Goal: Transaction & Acquisition: Book appointment/travel/reservation

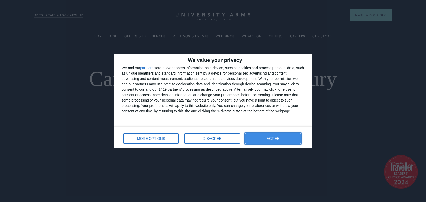
click at [275, 136] on button "AGREE" at bounding box center [272, 139] width 55 height 10
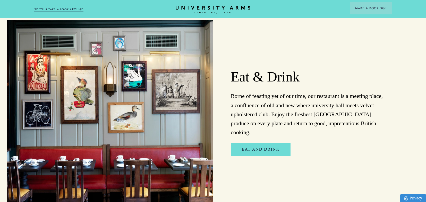
scroll to position [861, 0]
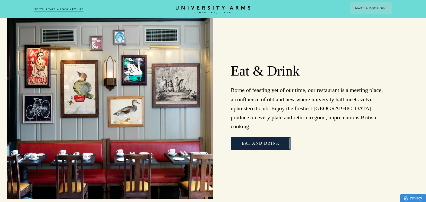
click at [280, 137] on link "Eat and Drink" at bounding box center [260, 143] width 59 height 13
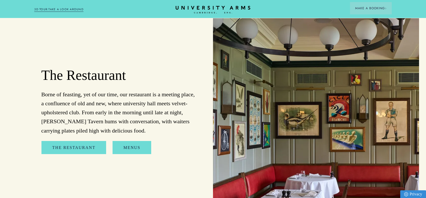
scroll to position [578, 0]
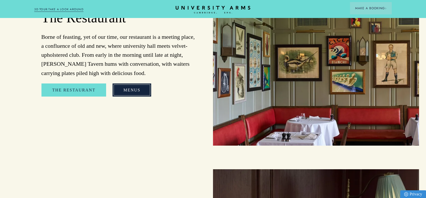
click at [126, 94] on link "Menus" at bounding box center [131, 90] width 39 height 13
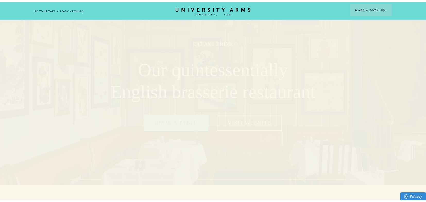
scroll to position [0, 0]
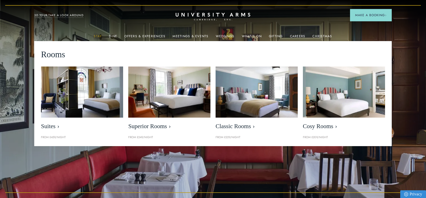
click at [100, 35] on link "Stay" at bounding box center [98, 37] width 8 height 7
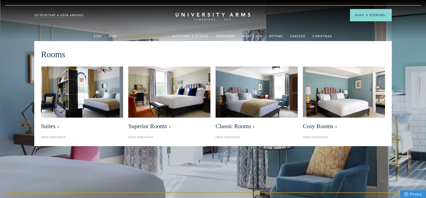
click at [148, 37] on link "Offers & Experiences" at bounding box center [144, 37] width 41 height 7
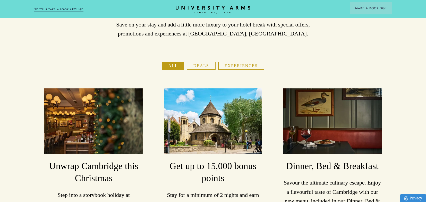
scroll to position [40, 0]
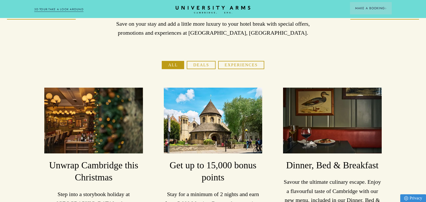
click at [196, 65] on button "Deals" at bounding box center [201, 65] width 29 height 8
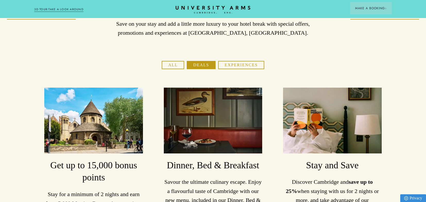
drag, startPoint x: 171, startPoint y: 64, endPoint x: 206, endPoint y: 73, distance: 35.5
click at [172, 64] on button "All" at bounding box center [173, 65] width 22 height 8
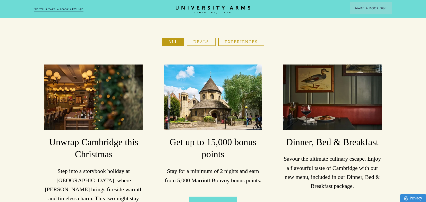
scroll to position [148, 0]
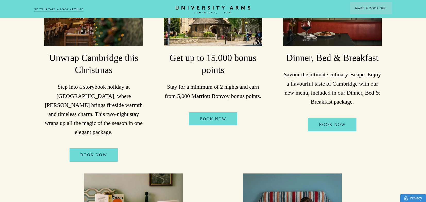
click at [337, 117] on div "Dinner, Bed & Breakfast Savour the ultimate culinary escape. Enjoy a flavourful…" at bounding box center [332, 71] width 99 height 182
click at [336, 119] on div "Dinner, Bed & Breakfast Savour the ultimate culinary escape. Enjoy a flavourful…" at bounding box center [332, 71] width 99 height 182
click at [335, 43] on img at bounding box center [332, 13] width 99 height 66
click at [343, 124] on link "Book Now" at bounding box center [332, 124] width 48 height 13
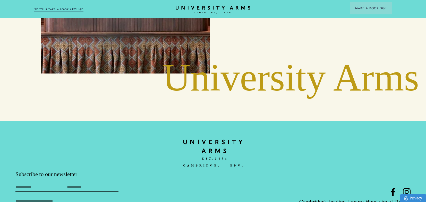
scroll to position [1042, 0]
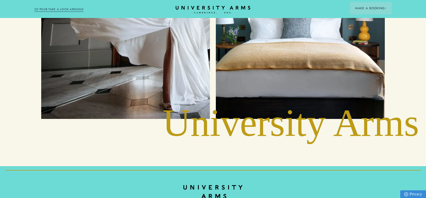
scroll to position [2379, 0]
